Goal: Check status: Check status

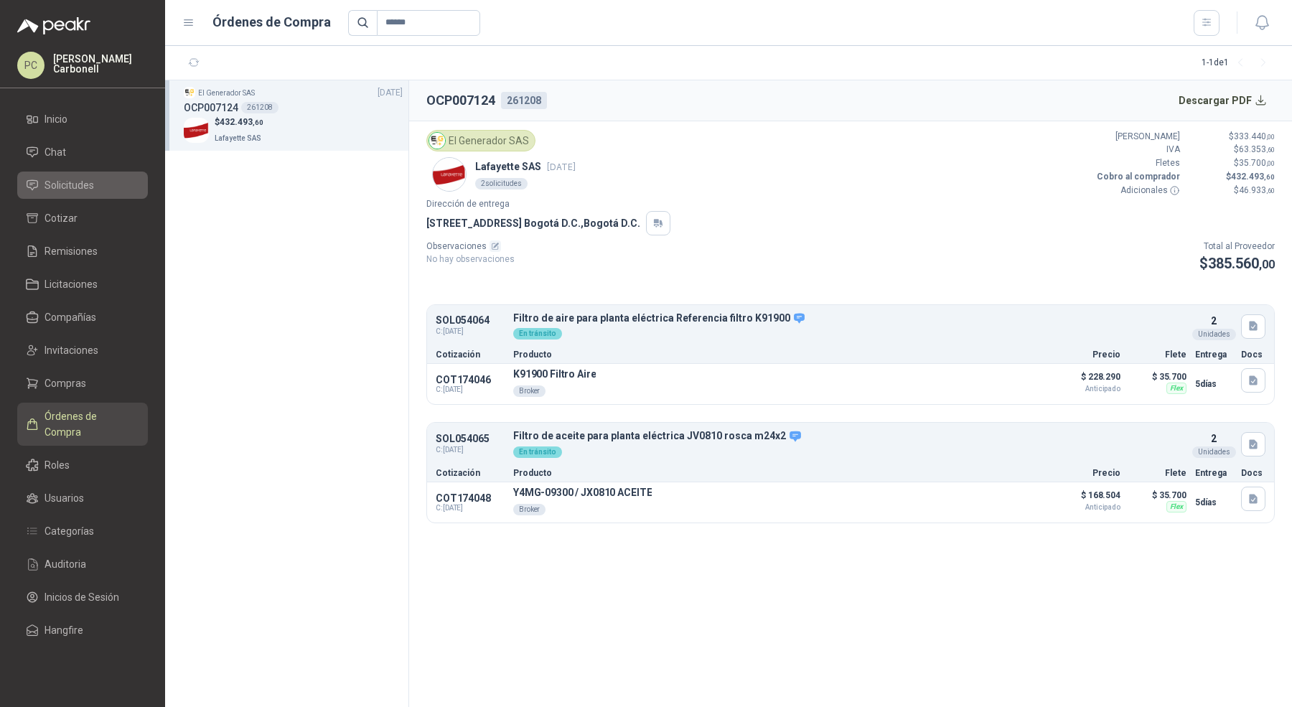
click at [75, 182] on span "Solicitudes" at bounding box center [70, 185] width 50 height 16
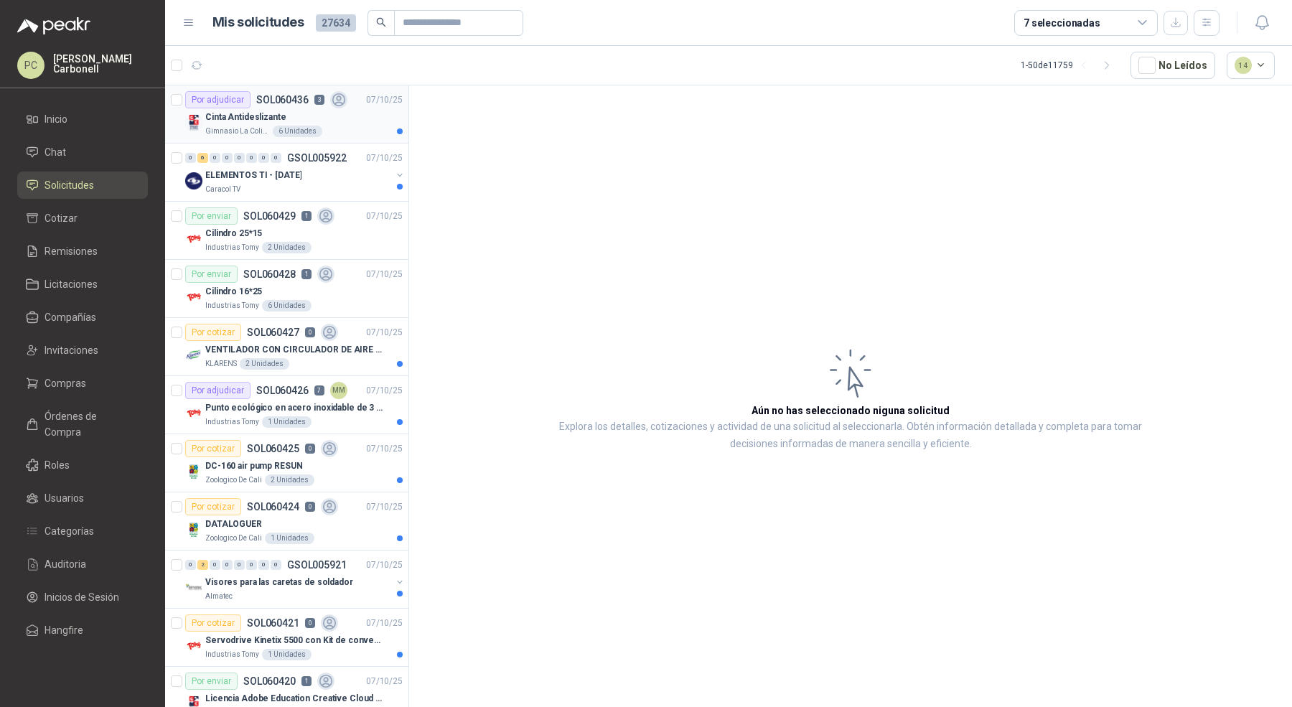
click at [266, 103] on p "SOL060436" at bounding box center [282, 100] width 52 height 10
